Goal: Book appointment/travel/reservation

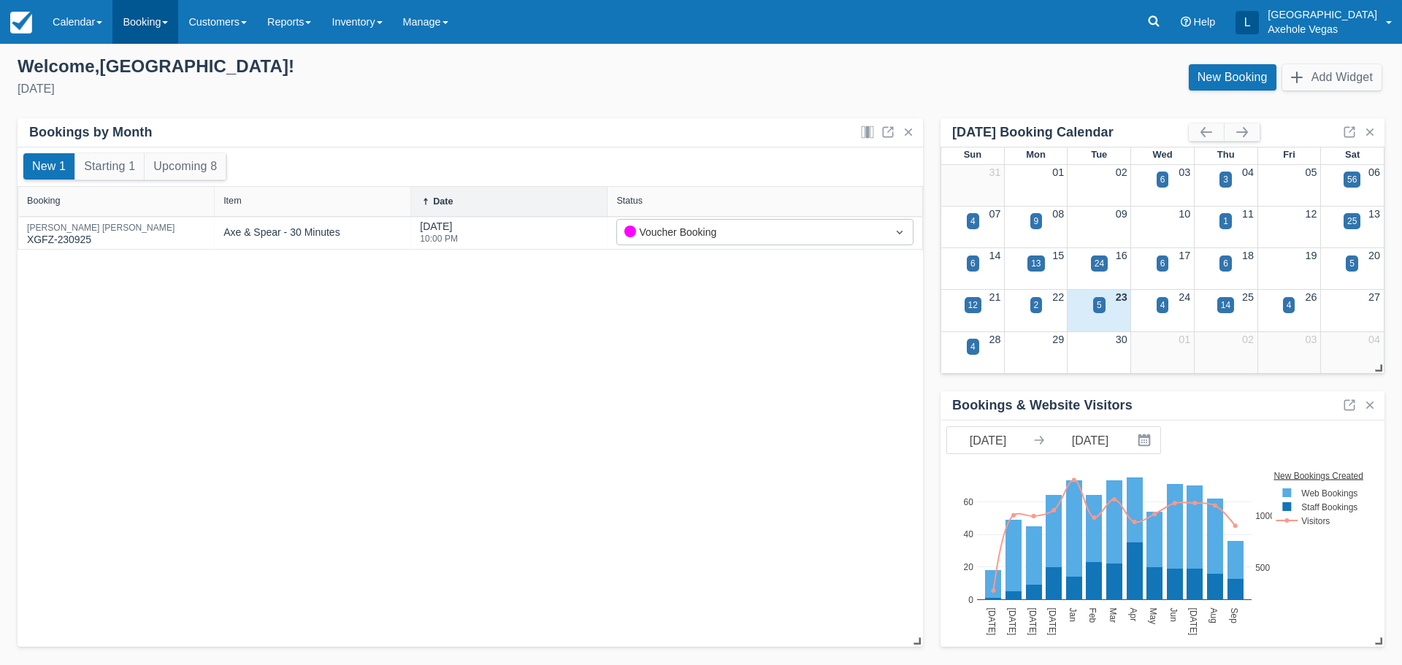
click at [156, 36] on link "Booking" at bounding box center [145, 22] width 66 height 44
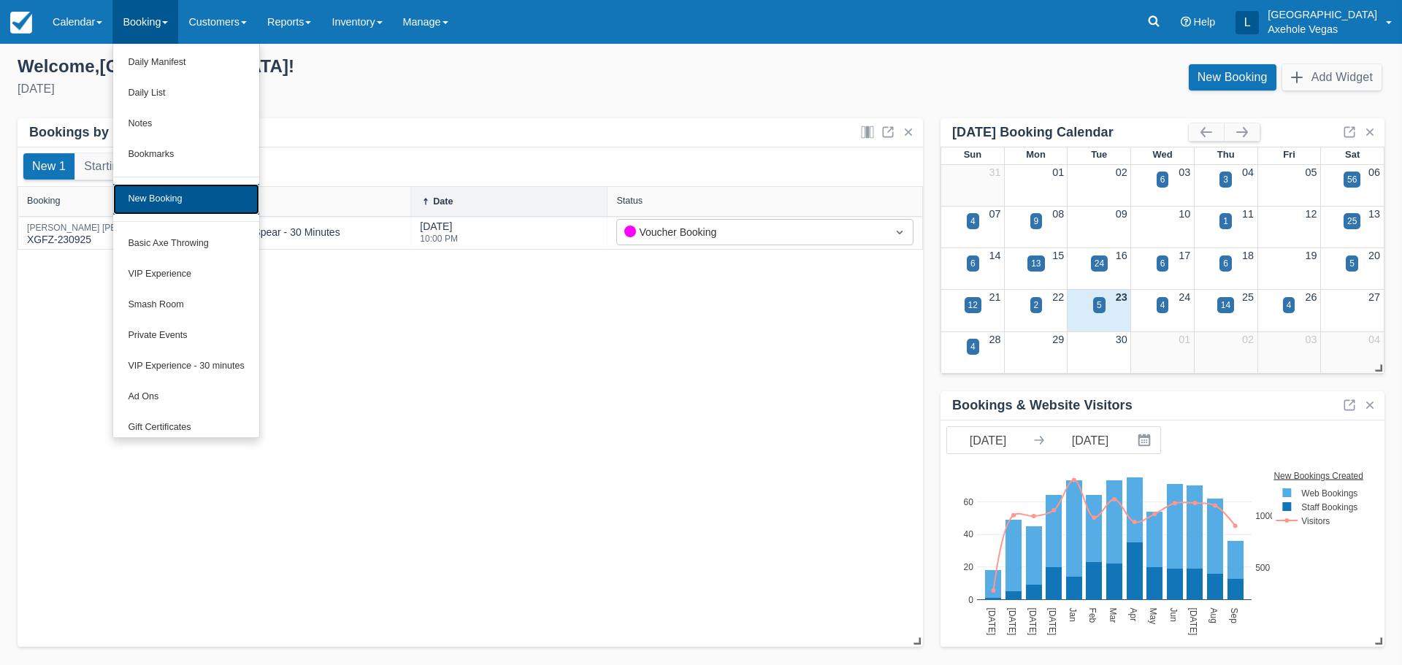
click at [185, 207] on link "New Booking" at bounding box center [185, 199] width 145 height 31
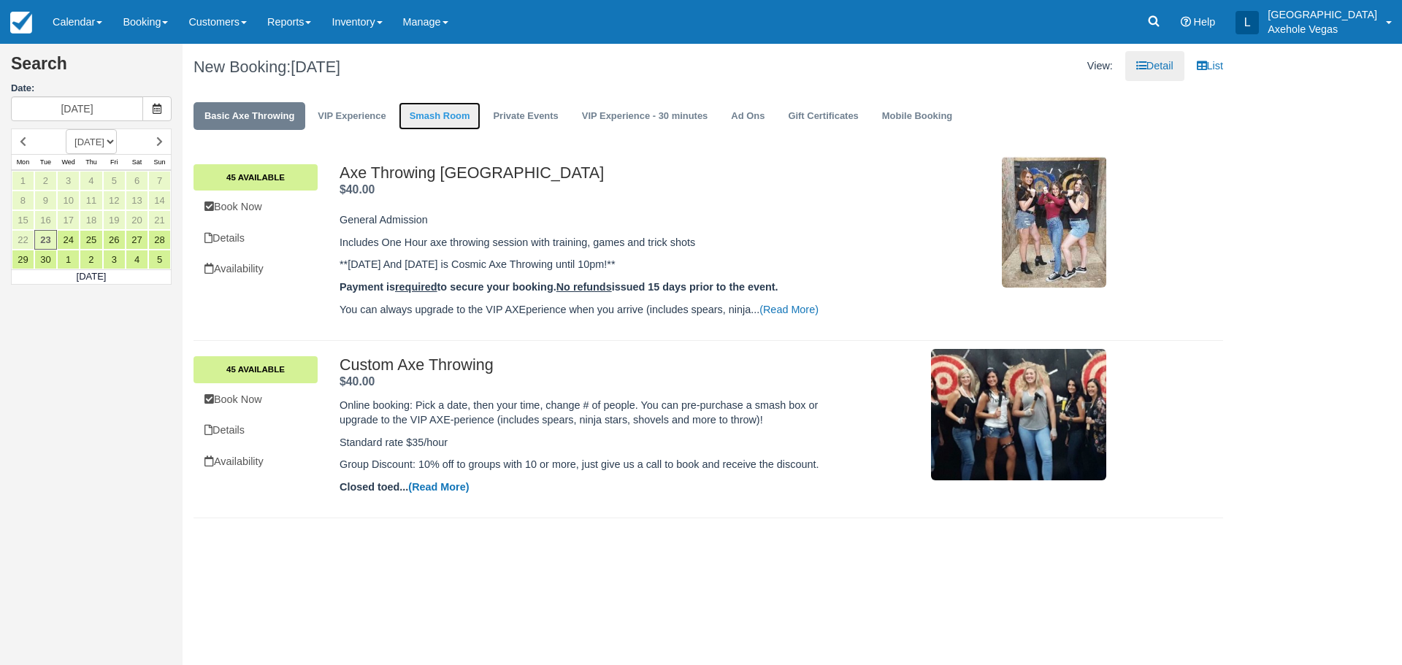
click at [458, 107] on link "Smash Room" at bounding box center [440, 116] width 83 height 28
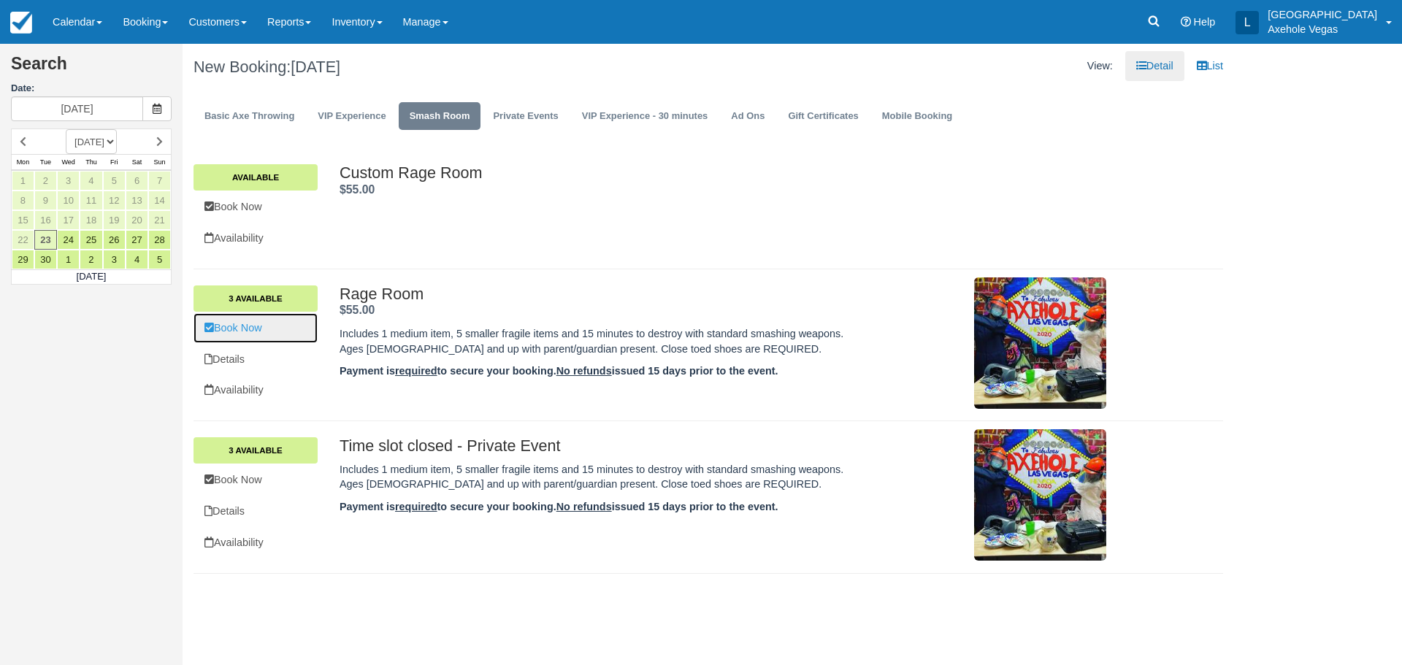
click at [278, 320] on link "Book Now" at bounding box center [256, 328] width 124 height 30
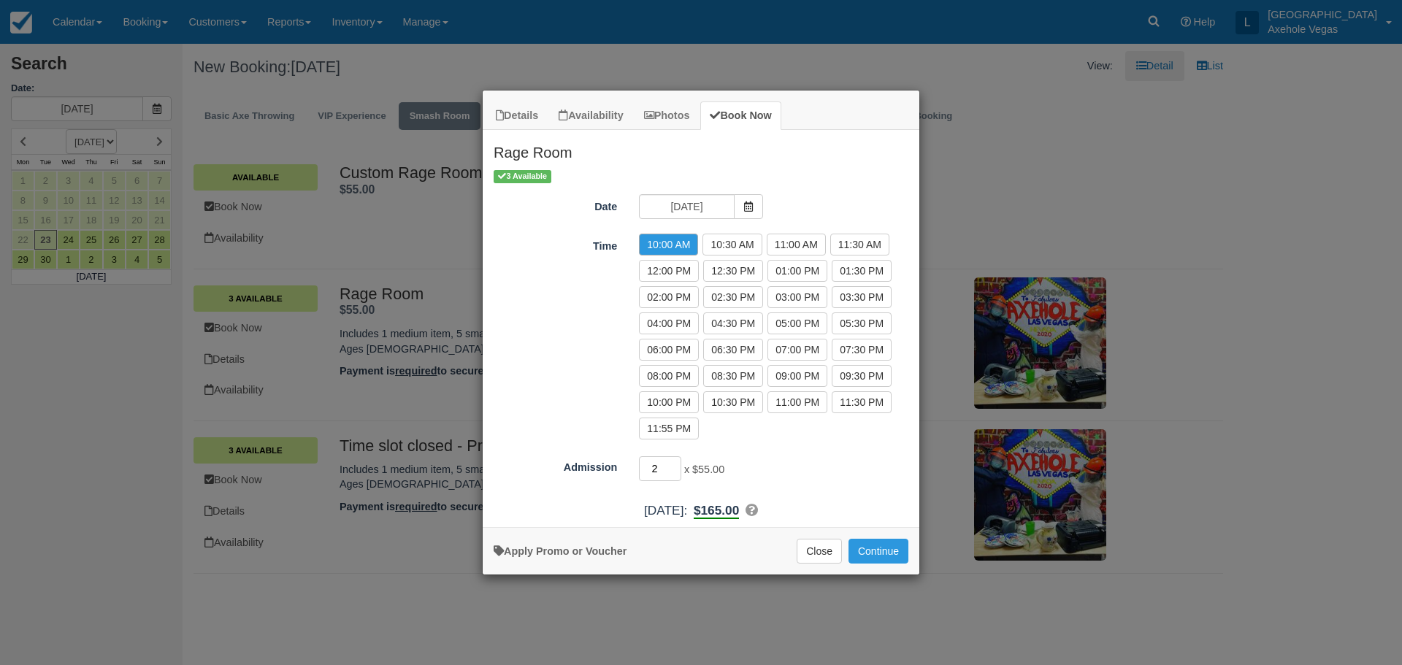
type input "2"
click at [678, 472] on input "2" at bounding box center [660, 468] width 42 height 25
click at [802, 406] on label "11:00 PM" at bounding box center [798, 402] width 60 height 22
radio input "true"
click at [587, 554] on link "Apply Promo or Voucher" at bounding box center [560, 552] width 133 height 12
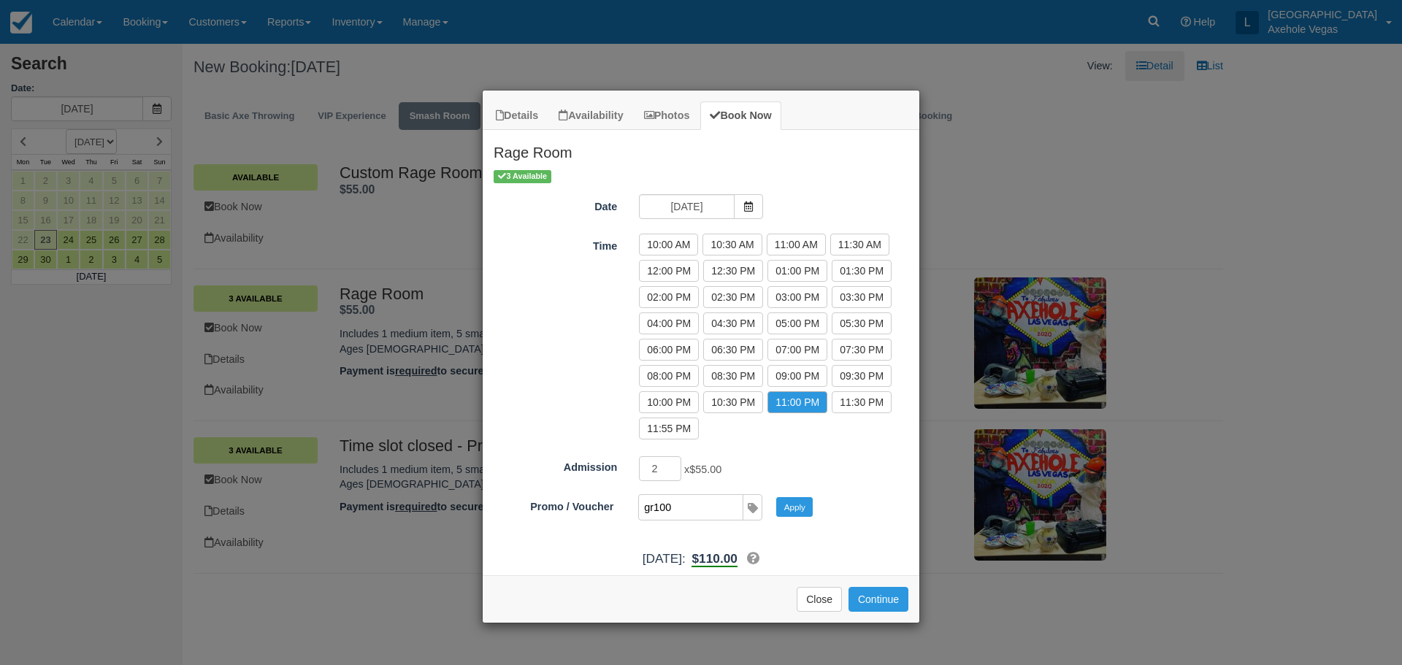
type input "gr100"
click at [776, 497] on button "Apply" at bounding box center [794, 506] width 37 height 19
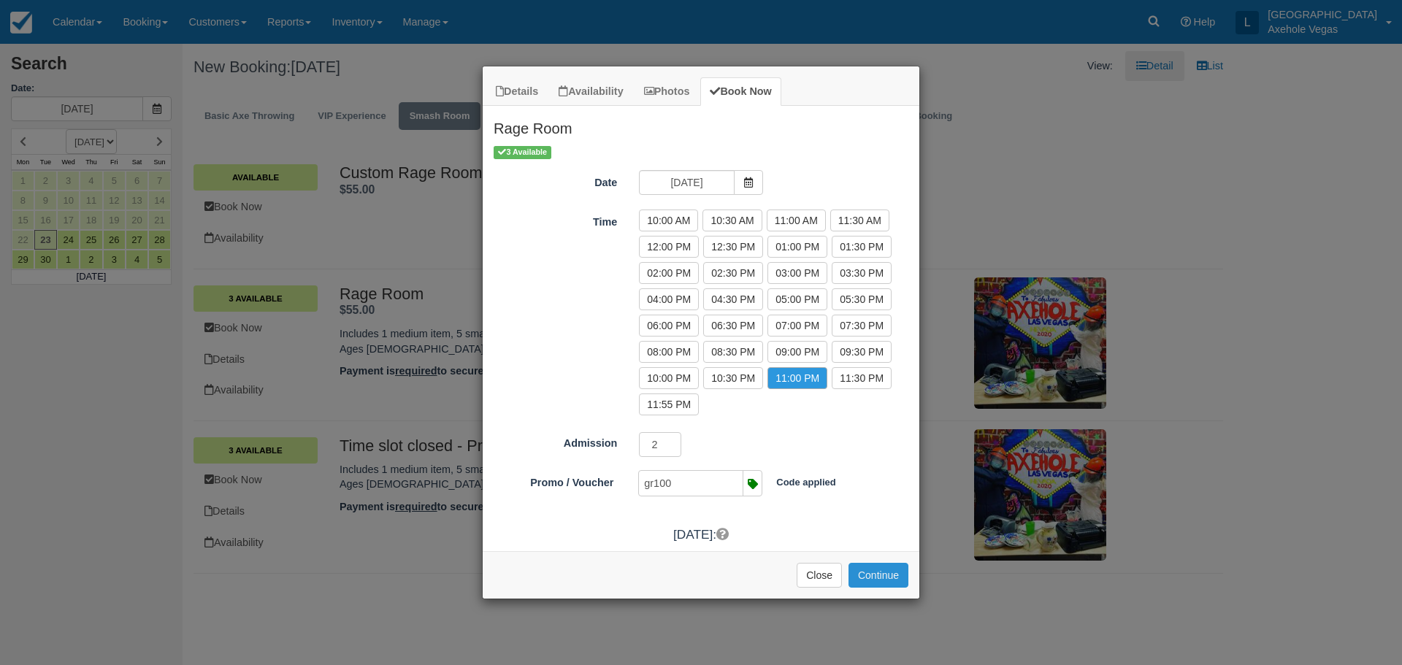
click at [895, 569] on button "Continue" at bounding box center [879, 575] width 60 height 25
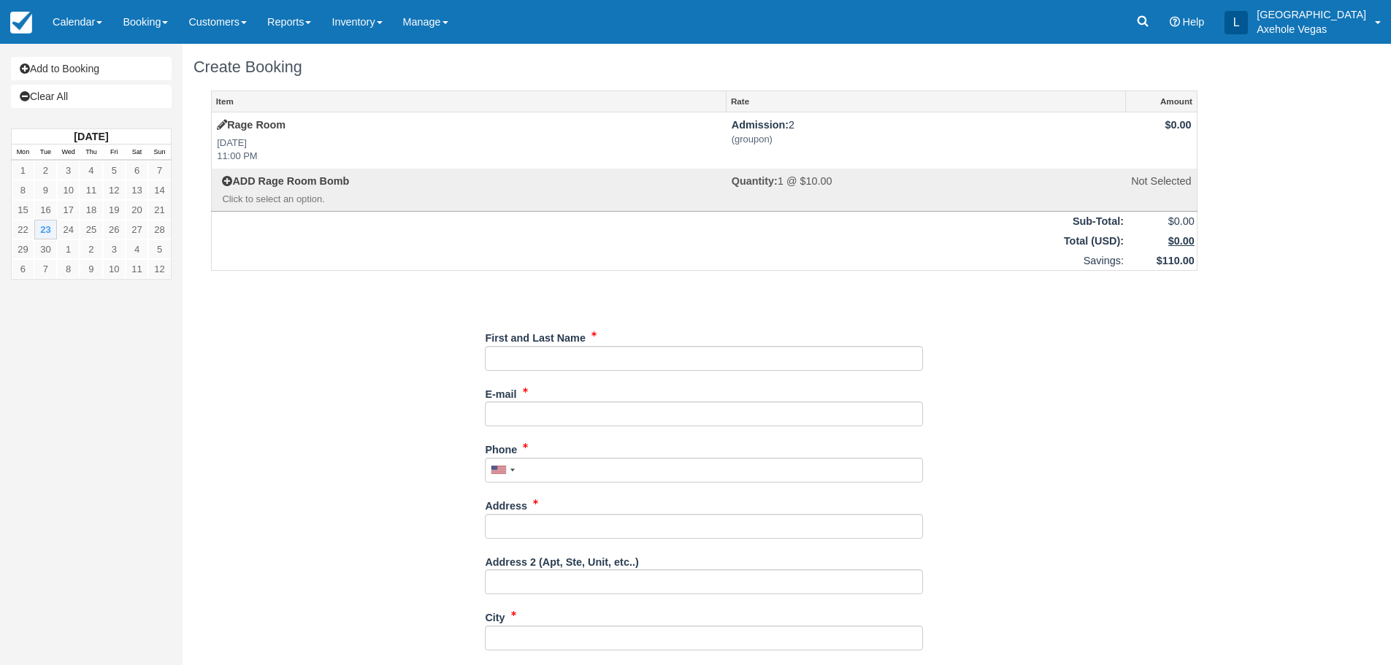
click at [600, 427] on div "E-mail Did you mean ?" at bounding box center [704, 410] width 438 height 56
drag, startPoint x: 604, startPoint y: 419, endPoint x: 625, endPoint y: 413, distance: 22.2
click at [604, 419] on input "E-mail" at bounding box center [704, 414] width 438 height 25
type input "axeholevegas@gmail.com"
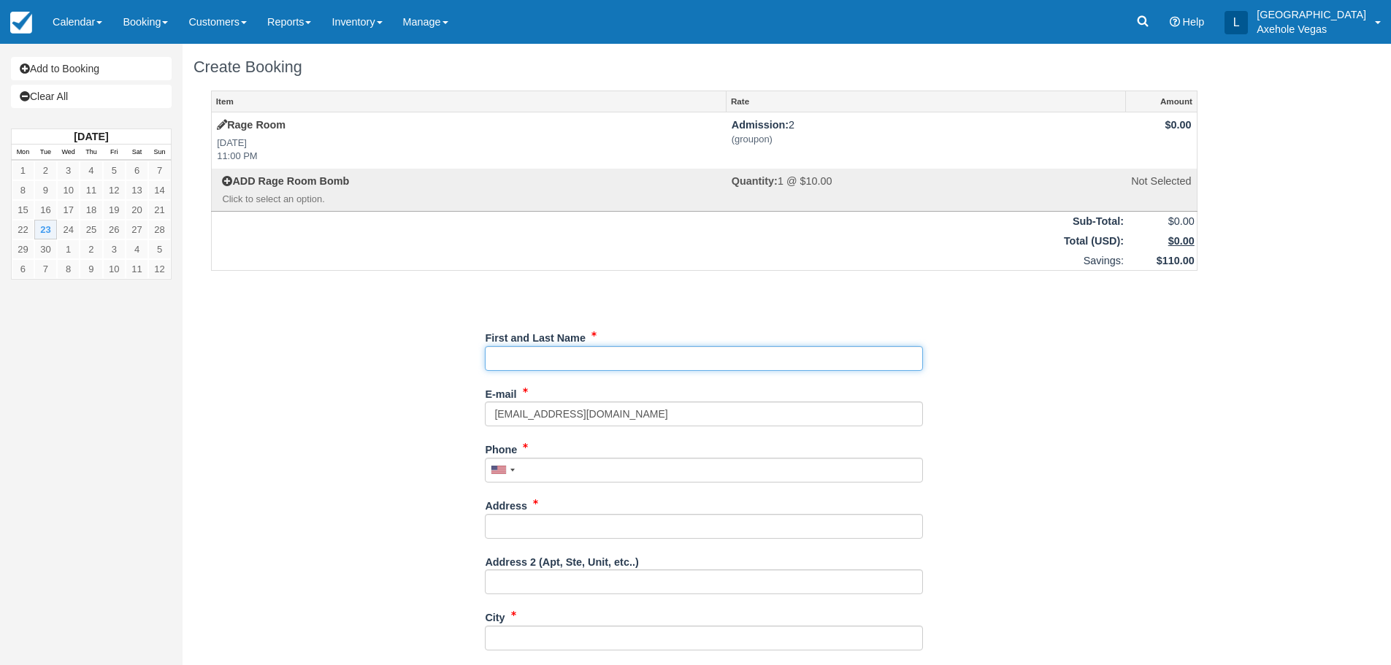
type input "London Axehole Inc. Axehole Vegas"
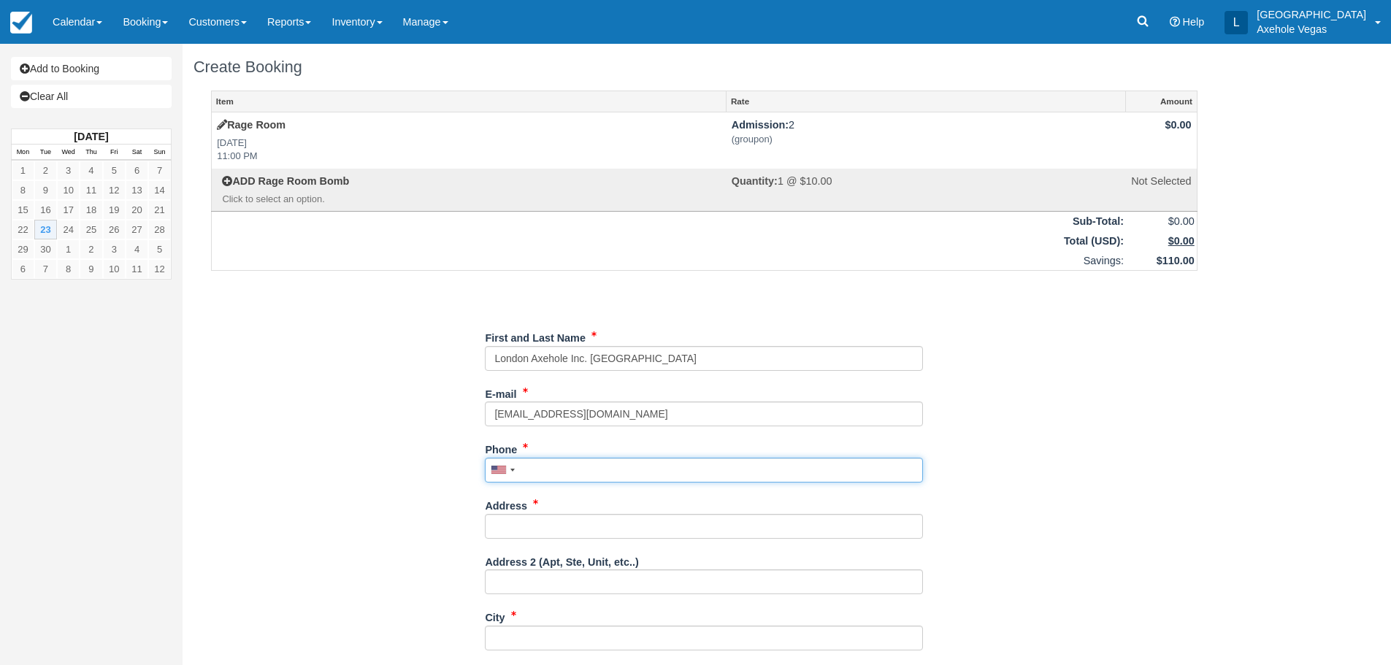
type input "7027767640"
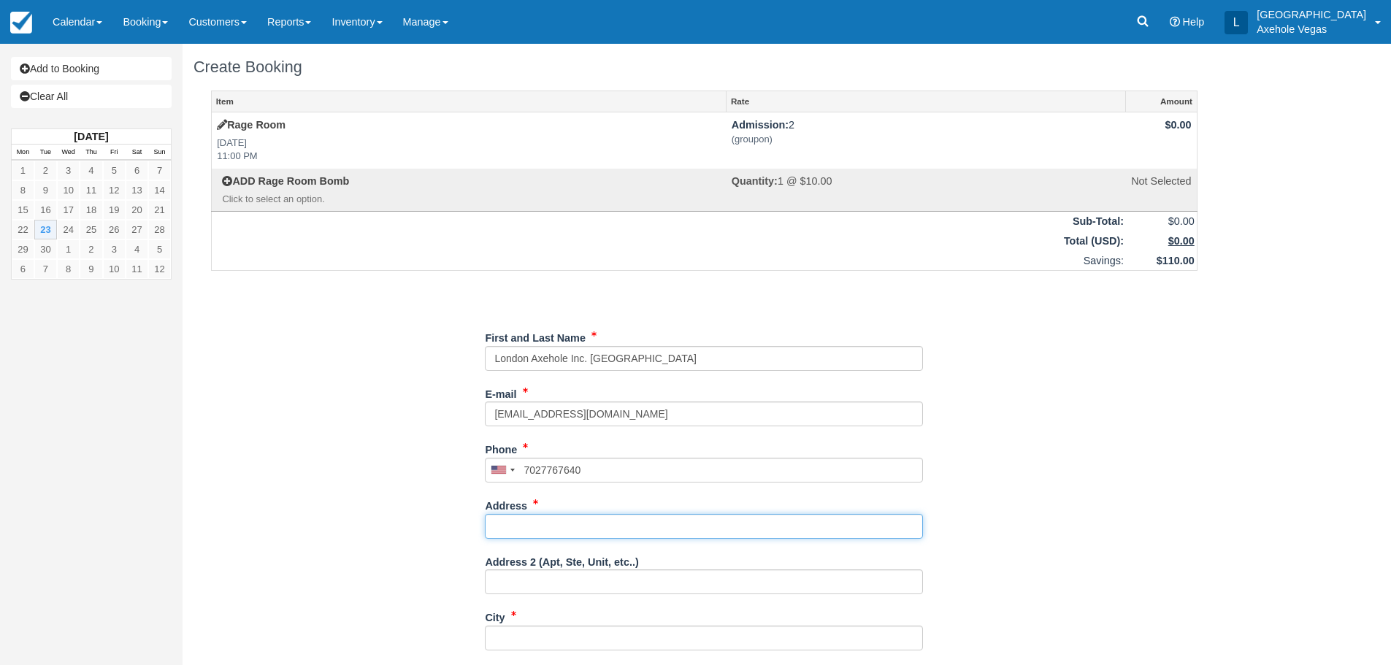
type input "450 Fremont street"
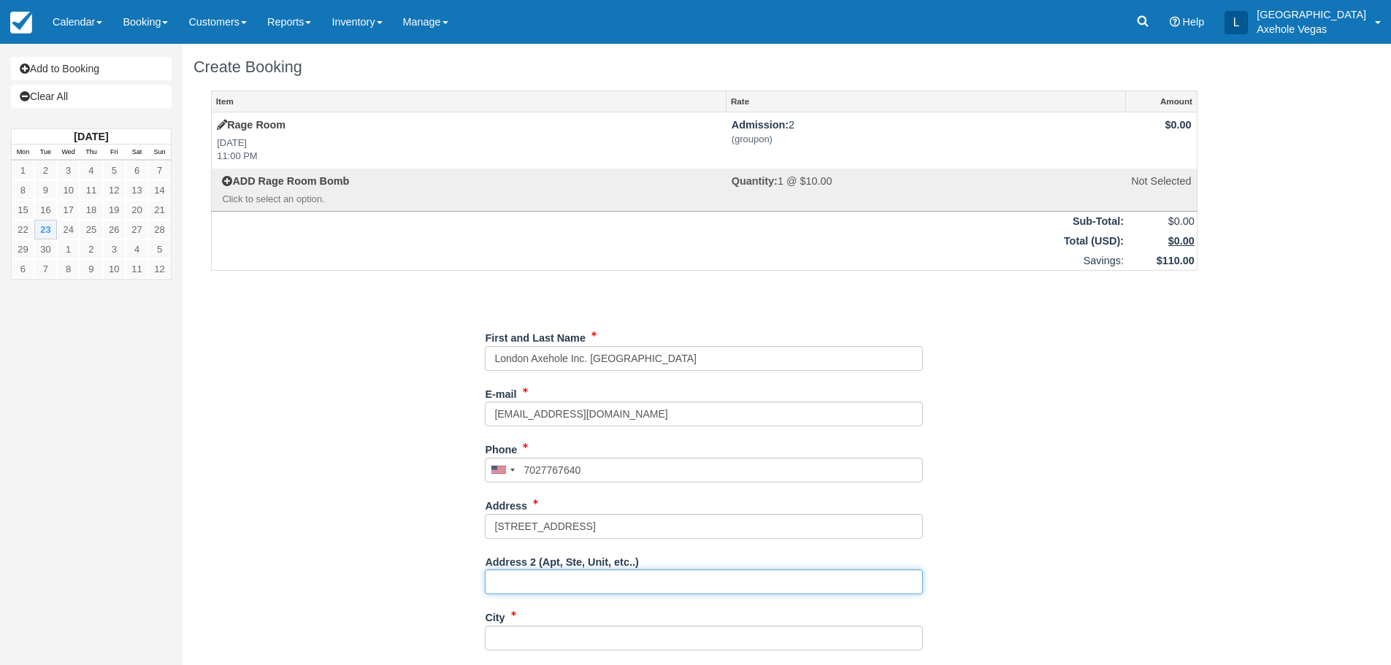
type input "Ste 163"
type input "las vegas"
type input "NV"
type input "United States"
type input "89101"
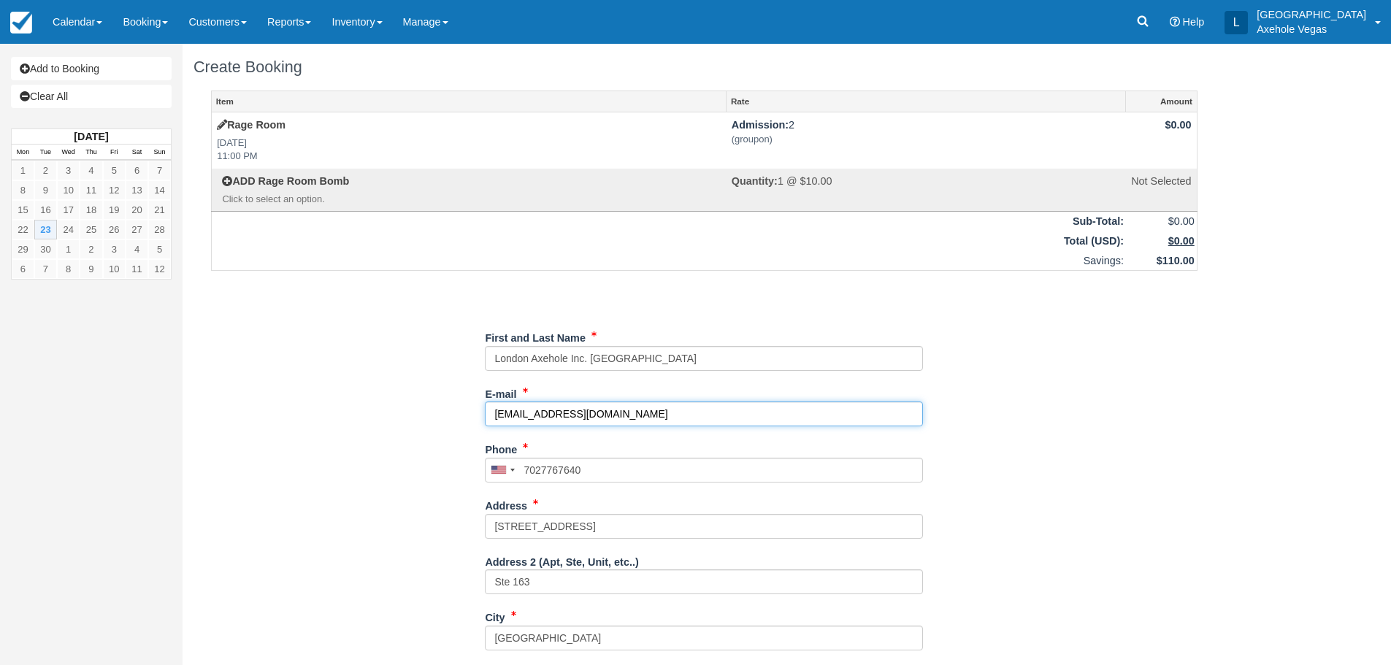
type input "(702) 776-7640"
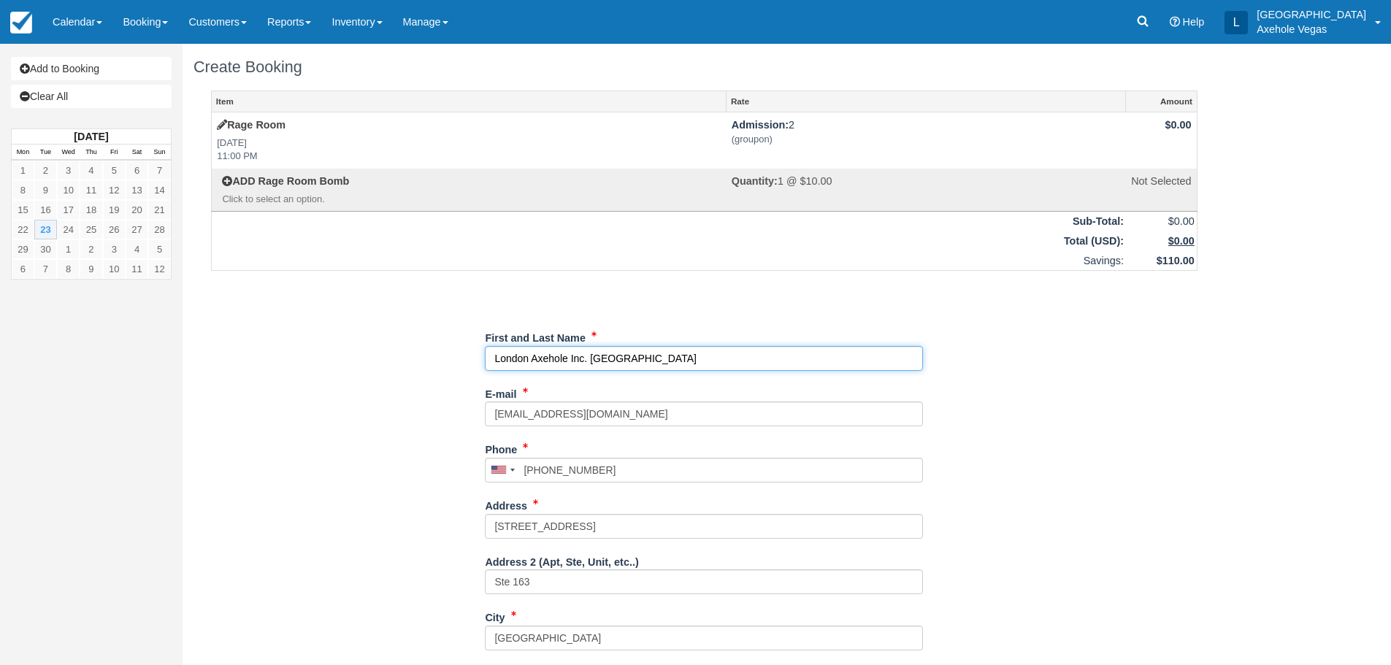
drag, startPoint x: 672, startPoint y: 355, endPoint x: 435, endPoint y: 366, distance: 237.6
click at [435, 366] on div "Item Rate Amount Rage Room Tue Sep 23, 2025 11:00 PM Admission: 2 (groupon) $0.…" at bounding box center [705, 495] width 1022 height 809
click at [673, 354] on input "First and Last Name" at bounding box center [704, 358] width 438 height 25
type input "Lia Davatolhagh"
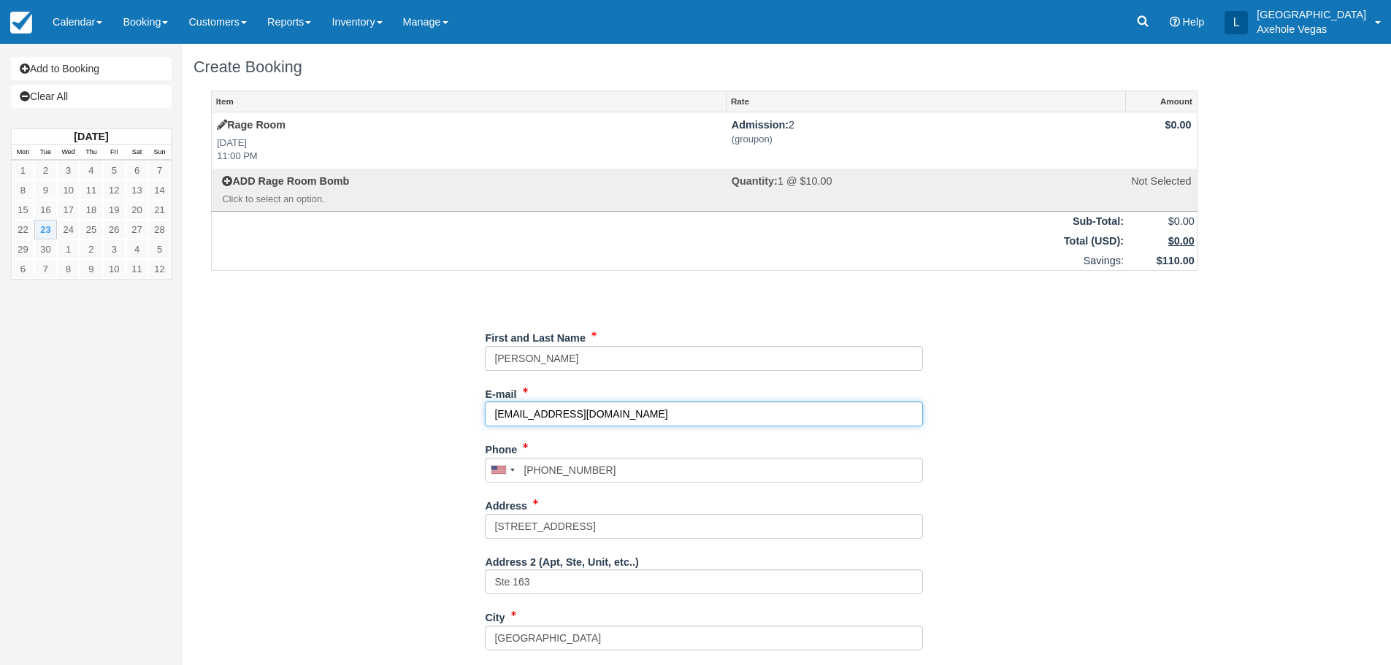
drag, startPoint x: 654, startPoint y: 416, endPoint x: 475, endPoint y: 410, distance: 179.0
click at [475, 410] on div "Item Rate Amount Rage Room Tue Sep 23, 2025 11:00 PM Admission: 2 (groupon) $0.…" at bounding box center [705, 495] width 1022 height 809
type input "Liadavatolhagh@ymail.com"
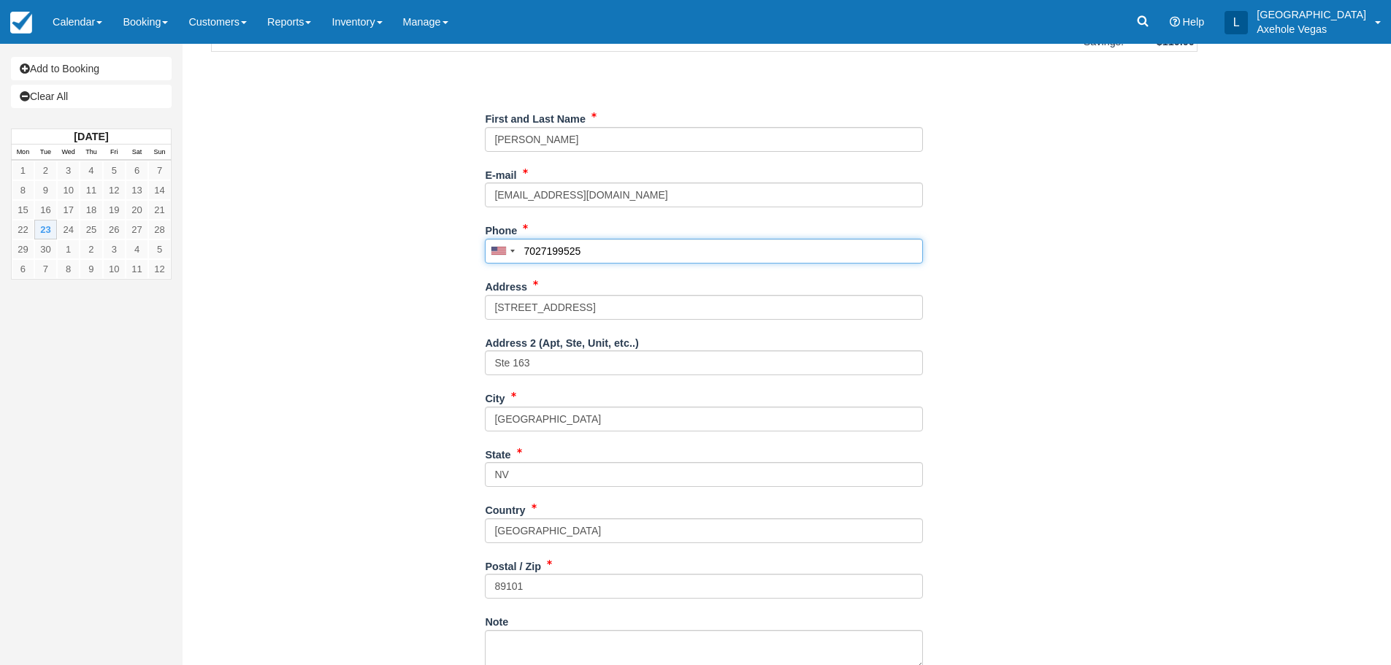
scroll to position [270, 0]
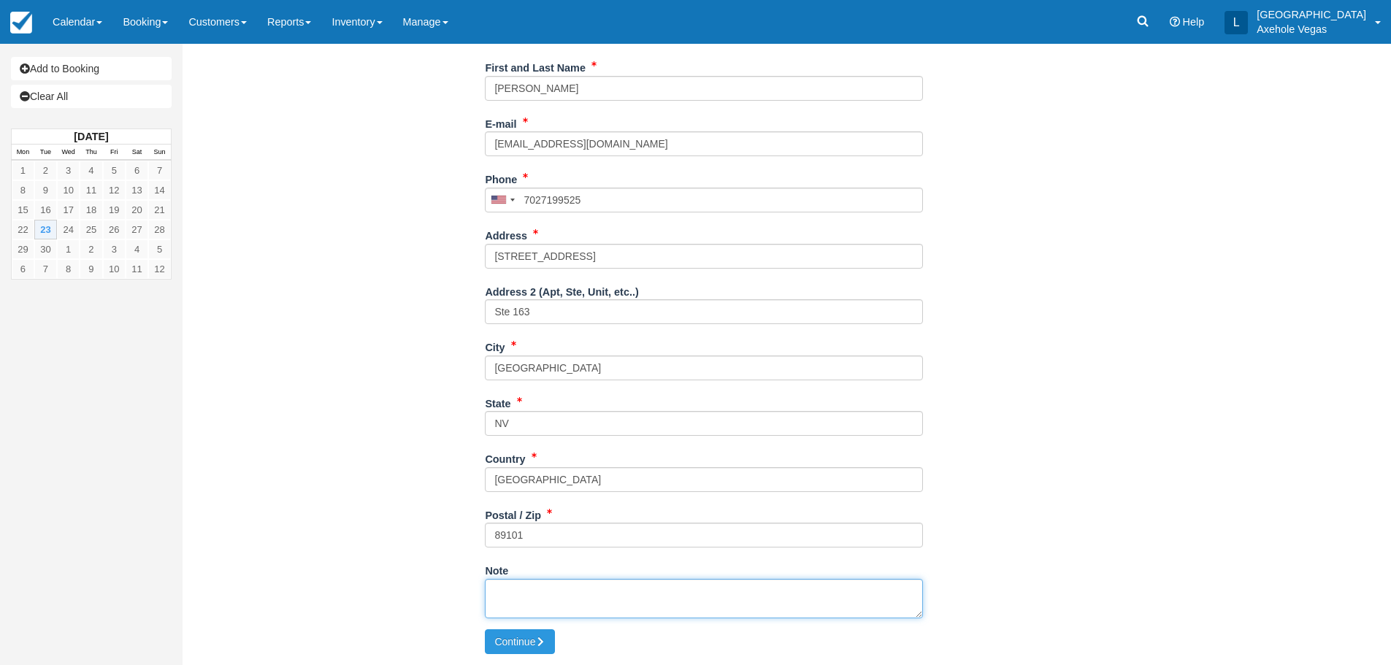
type input "(702) 719-9525"
click at [512, 586] on textarea "Note" at bounding box center [704, 598] width 438 height 39
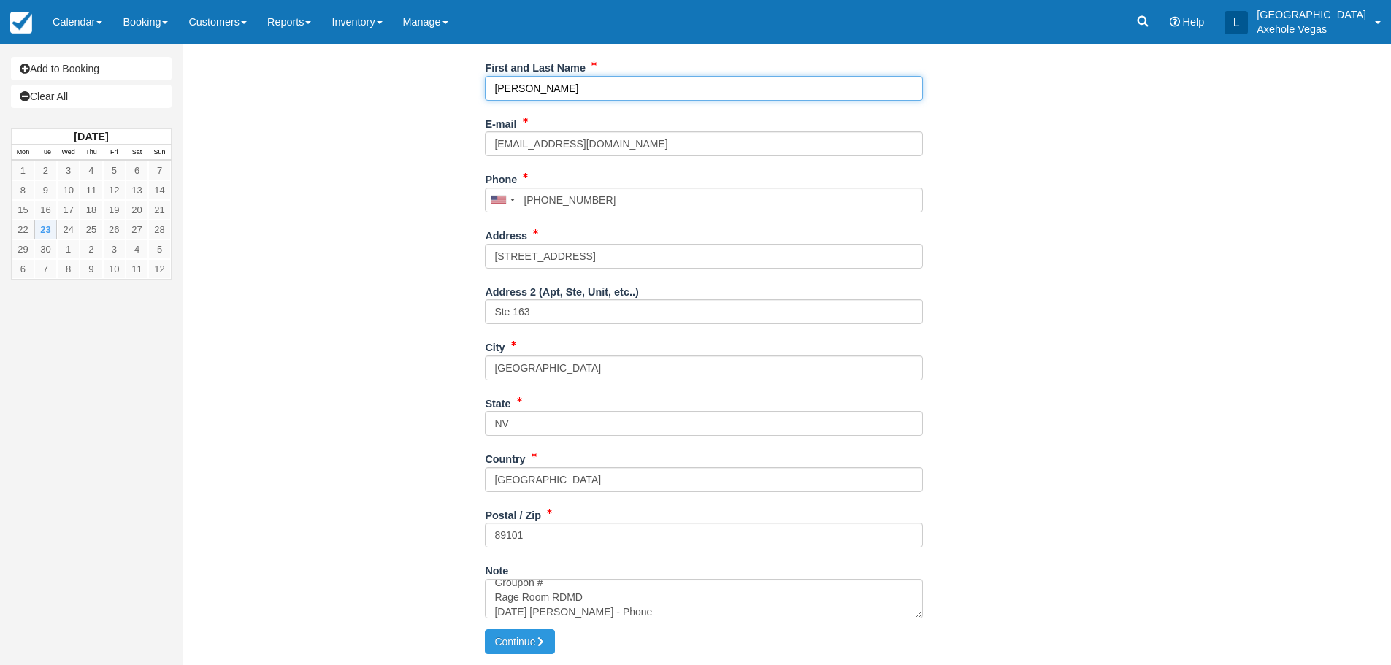
drag, startPoint x: 597, startPoint y: 90, endPoint x: 394, endPoint y: 108, distance: 203.1
click at [394, 108] on div "Item Rate Amount Rage Room Tue Sep 23, 2025 11:00 PM Admission: 2 (groupon) $0.…" at bounding box center [705, 224] width 1022 height 809
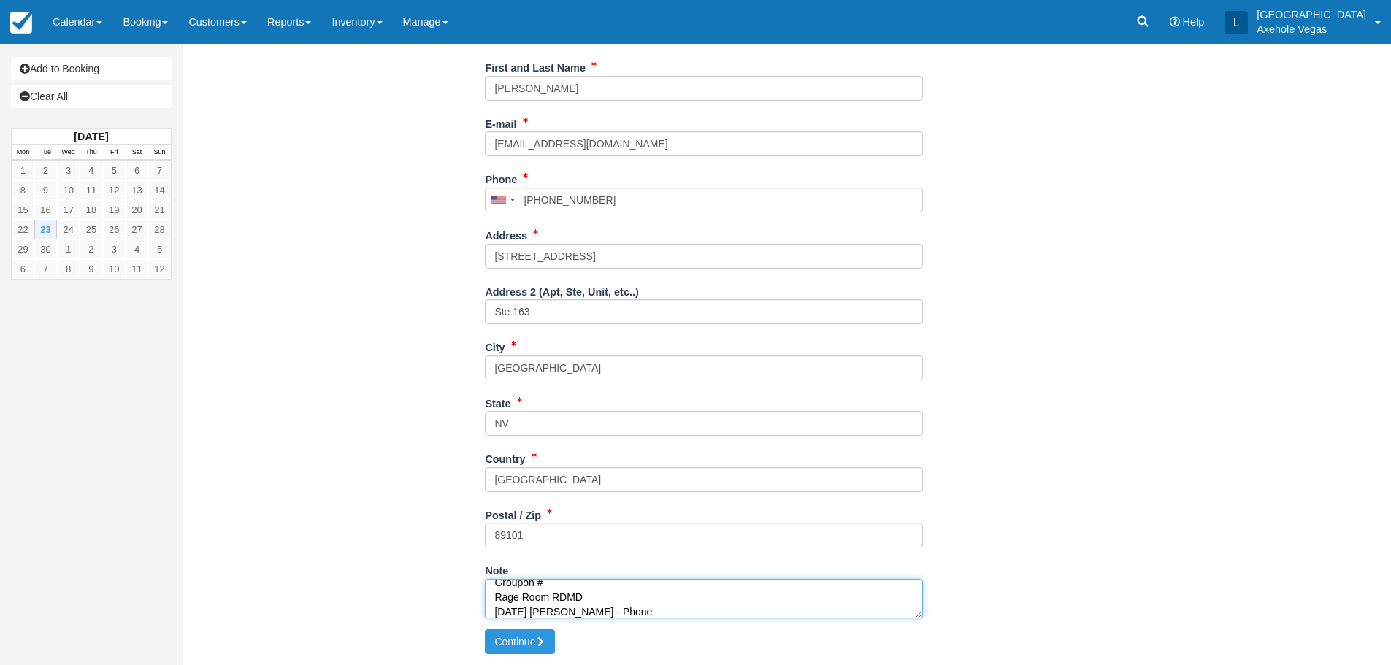
click at [564, 584] on textarea "Groupon # Rage Room RDMD 2025.09.23 Sasha - Phone" at bounding box center [704, 598] width 438 height 39
paste textarea "664778"
type textarea "Groupon #664778 Rage Room RDMD 2025.09.23 Sasha - Phone"
click at [534, 639] on button "Continue" at bounding box center [520, 641] width 70 height 25
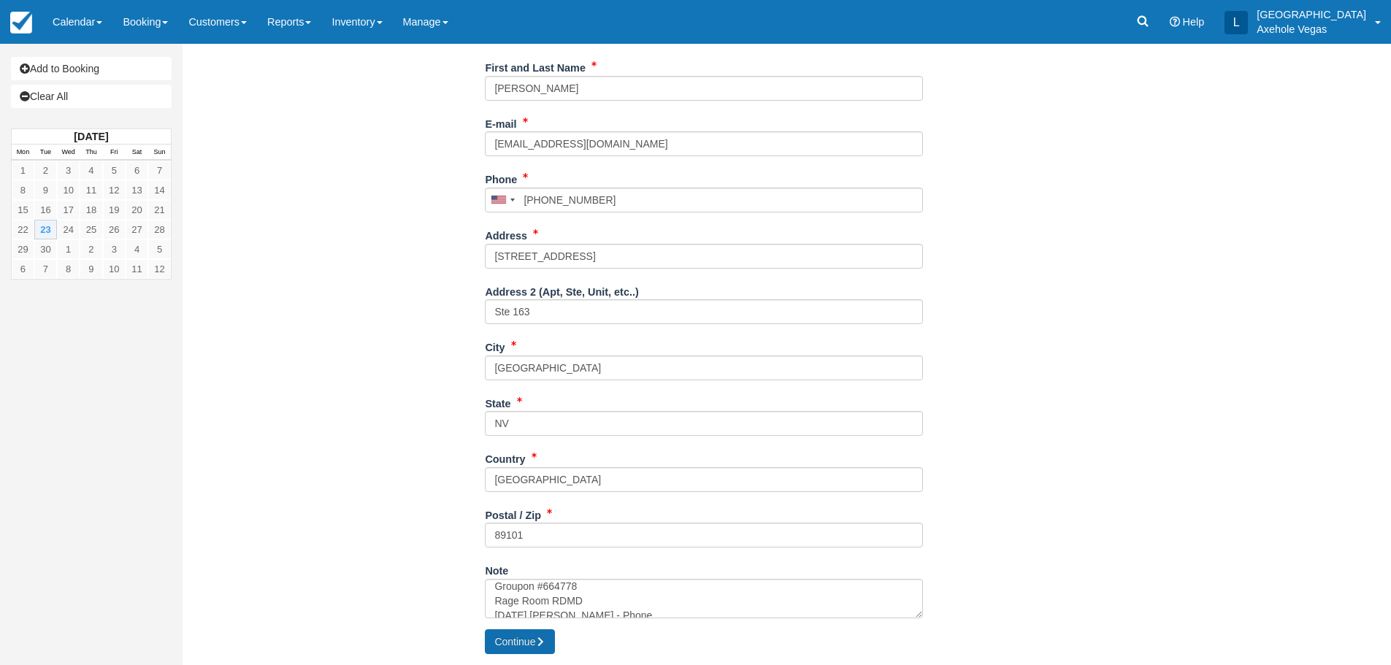
type input "+17027199525"
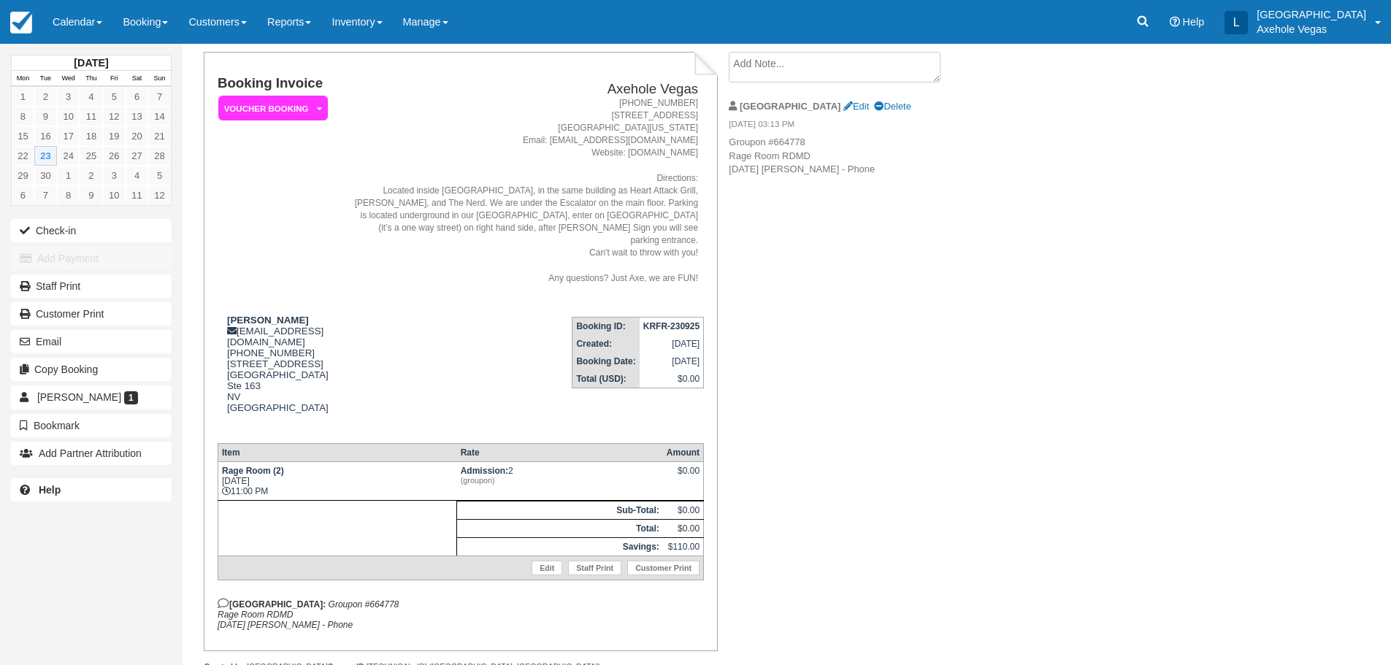
scroll to position [109, 0]
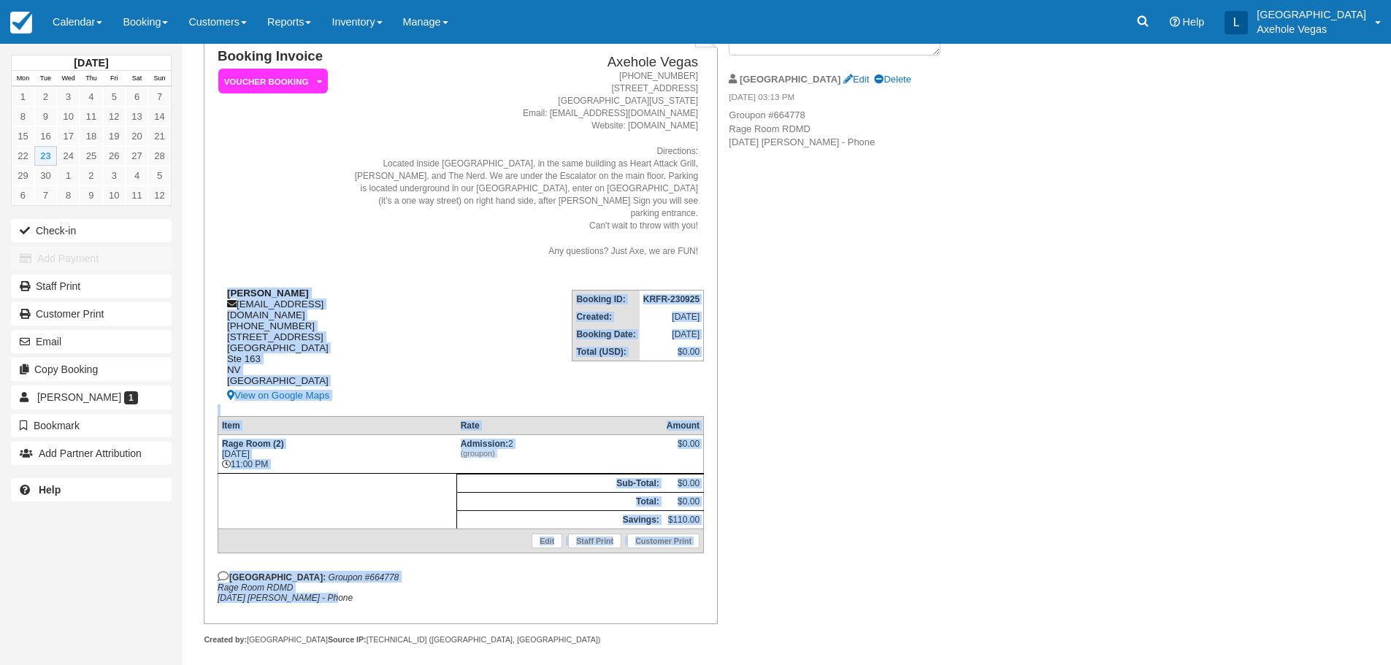
drag, startPoint x: 337, startPoint y: 585, endPoint x: 229, endPoint y: 278, distance: 325.0
click at [229, 278] on div "Booking Invoice Voucher Booking   Pending Payment Deposit Paid Pending VIP Part…" at bounding box center [461, 326] width 486 height 554
copy div "Lia Davatolhagh liadavatolhagh@ymail.com 1 (702) 719-9525 450 Fremont street la…"
